Goal: Find specific page/section: Find specific page/section

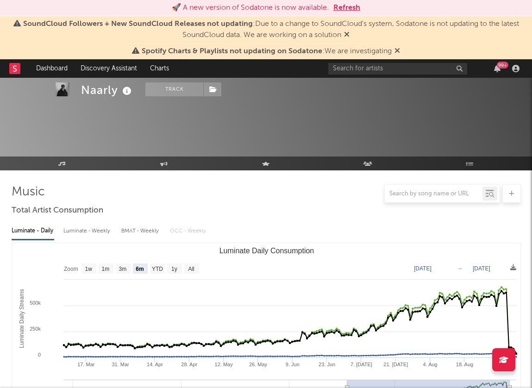
select select "6m"
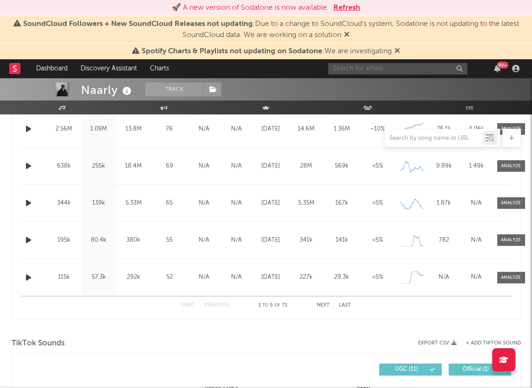
click at [384, 69] on input "text" at bounding box center [397, 69] width 139 height 12
type input "kidwild"
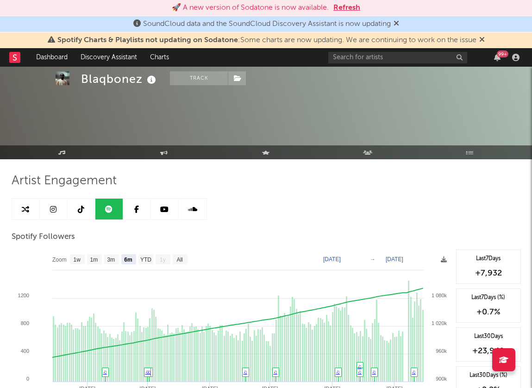
select select "6m"
select select "1w"
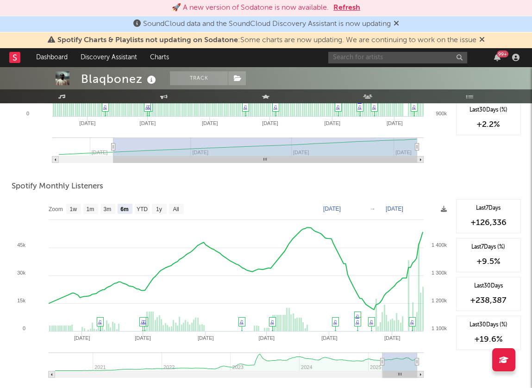
click at [367, 56] on input "text" at bounding box center [397, 58] width 139 height 12
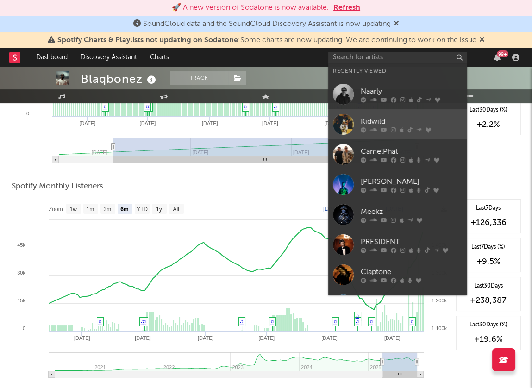
click at [400, 135] on link "Kidwild" at bounding box center [397, 124] width 139 height 30
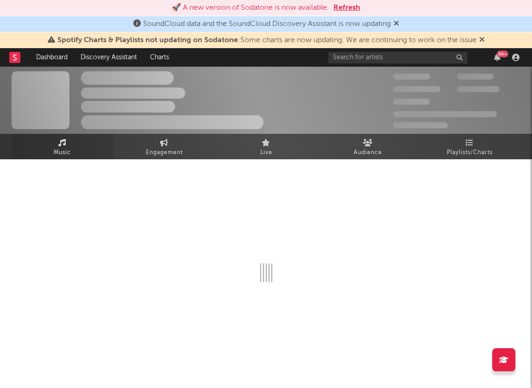
click at [64, 149] on span "Music" at bounding box center [62, 152] width 17 height 11
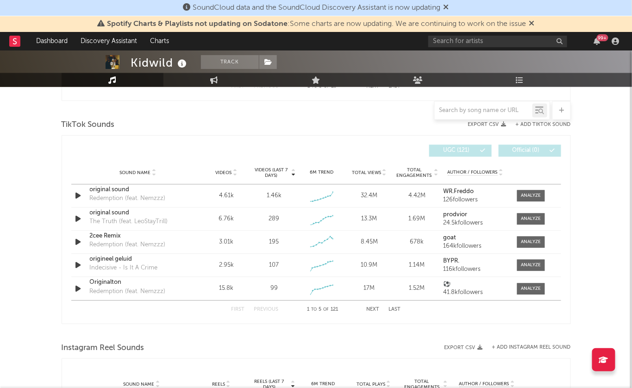
scroll to position [530, 0]
click at [360, 306] on div "First Previous 1 to 5 of 121 Next Last" at bounding box center [315, 309] width 169 height 18
click at [369, 307] on button "Next" at bounding box center [373, 308] width 13 height 5
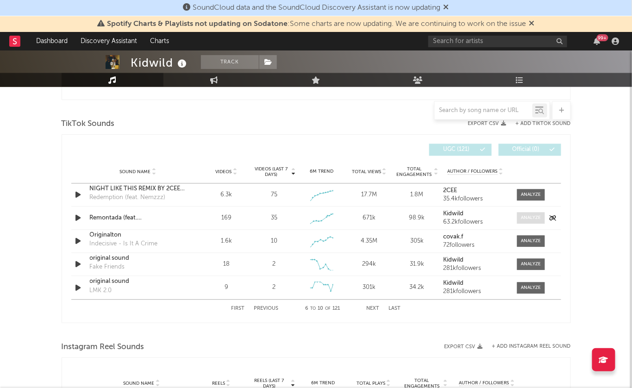
click at [531, 218] on div at bounding box center [531, 218] width 20 height 7
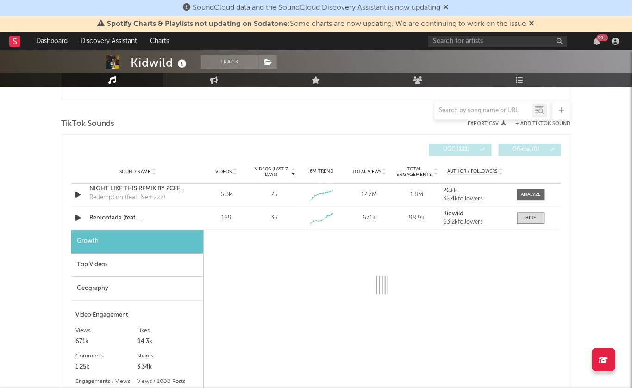
select select "1w"
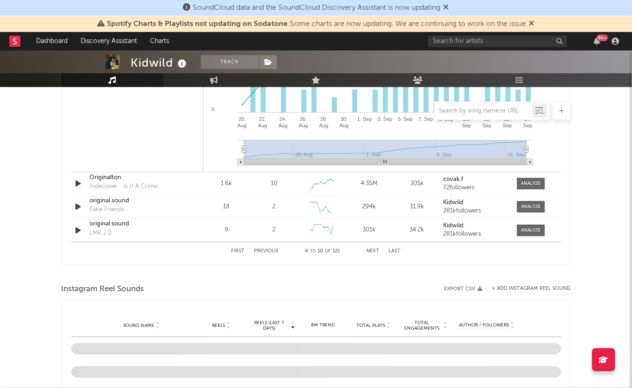
scroll to position [843, 0]
